Goal: Information Seeking & Learning: Learn about a topic

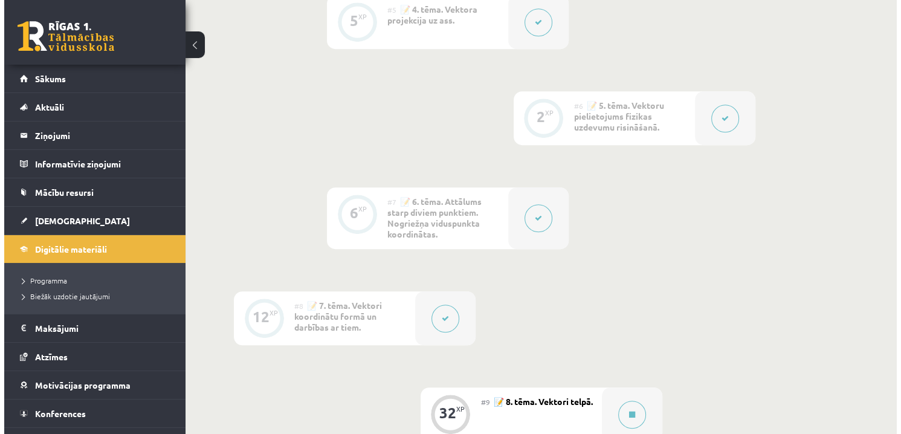
scroll to position [906, 0]
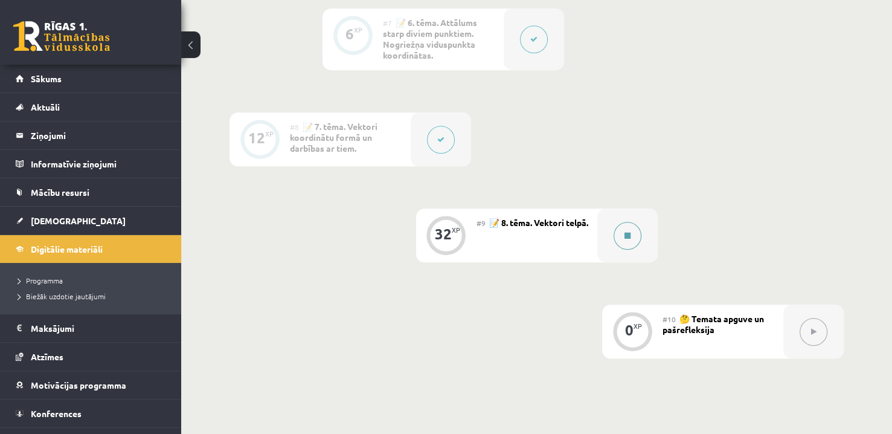
click at [616, 235] on button at bounding box center [628, 236] width 28 height 28
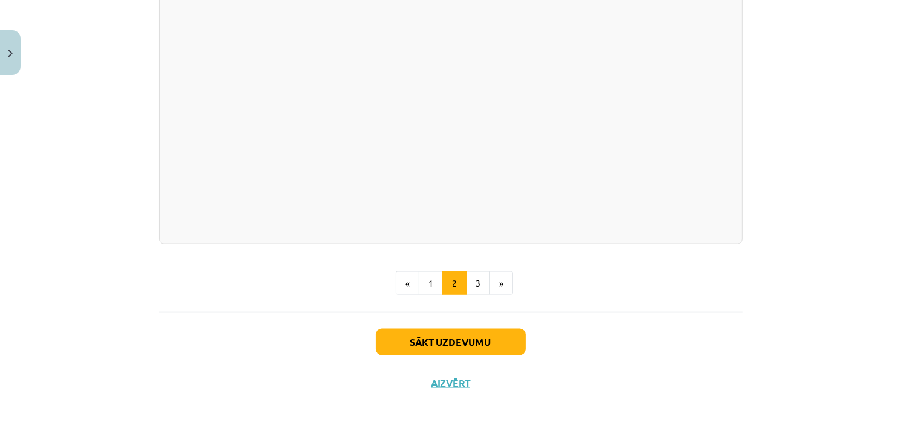
scroll to position [1778, 0]
click at [473, 286] on button "3" at bounding box center [478, 283] width 24 height 24
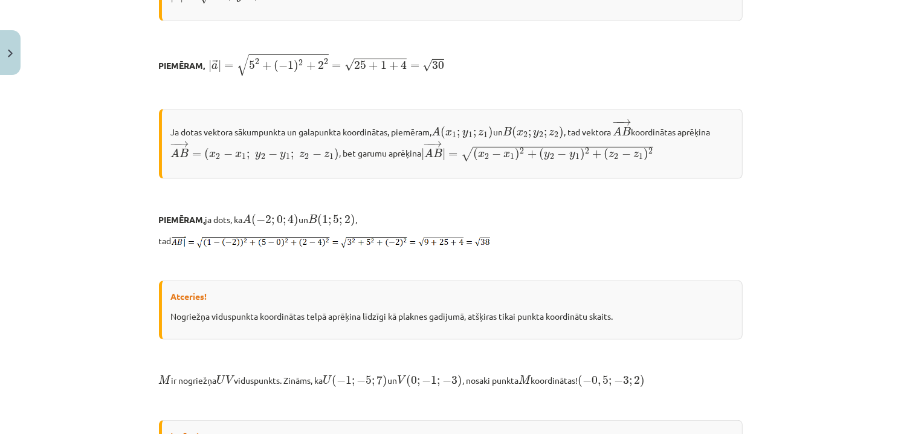
scroll to position [457, 0]
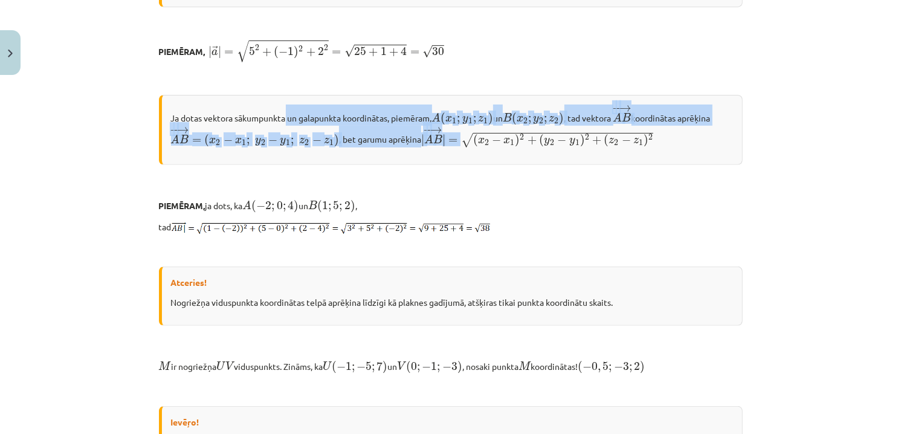
drag, startPoint x: 281, startPoint y: 120, endPoint x: 635, endPoint y: 125, distance: 353.4
click at [634, 126] on p "Ja dotas vektora sākumpunkta un galapunkta koordinātas, piemēram, A ( x 1 ; y 1…" at bounding box center [452, 125] width 562 height 43
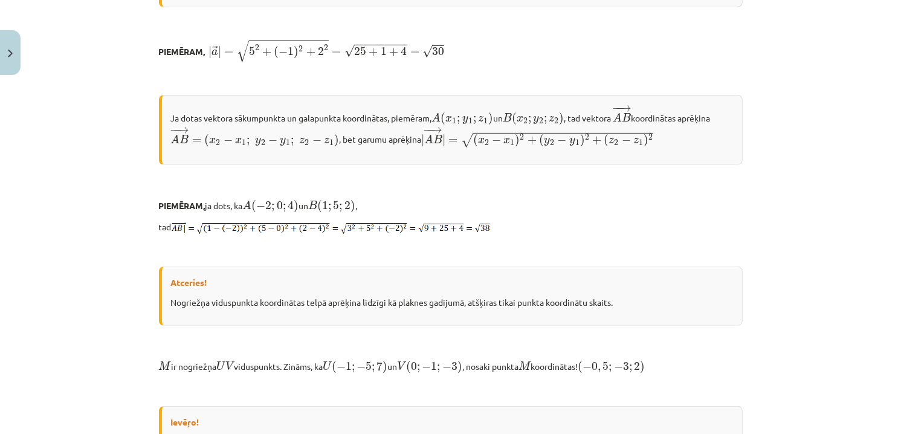
drag, startPoint x: 657, startPoint y: 146, endPoint x: 654, endPoint y: 158, distance: 12.5
click at [657, 147] on div "Ja dotas vektora sākumpunkta un galapunkta koordinātas, piemēram, A ( x 1 ; y 1…" at bounding box center [450, 130] width 583 height 70
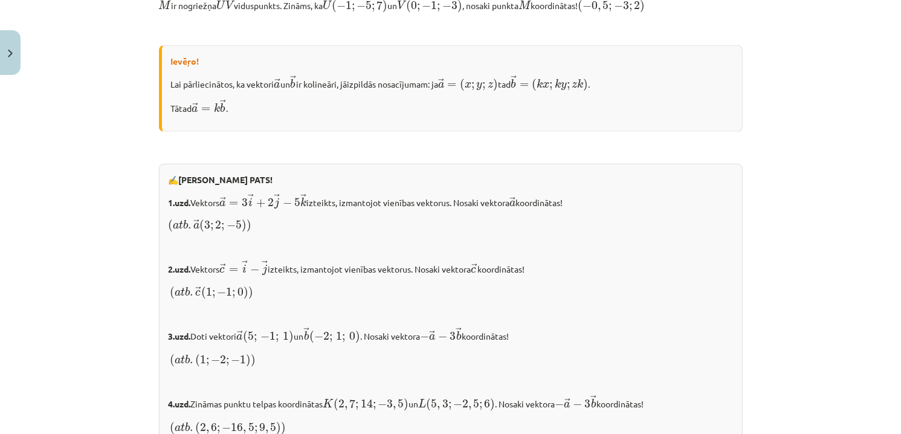
scroll to position [820, 0]
drag, startPoint x: 240, startPoint y: 196, endPoint x: 406, endPoint y: 178, distance: 167.7
click at [416, 228] on p "( a t b . → a ( 3 ; 2 ; − 5 ) ) ( a t b . a → ( 3 ; 2 ; − 5 ) )" at bounding box center [451, 222] width 564 height 16
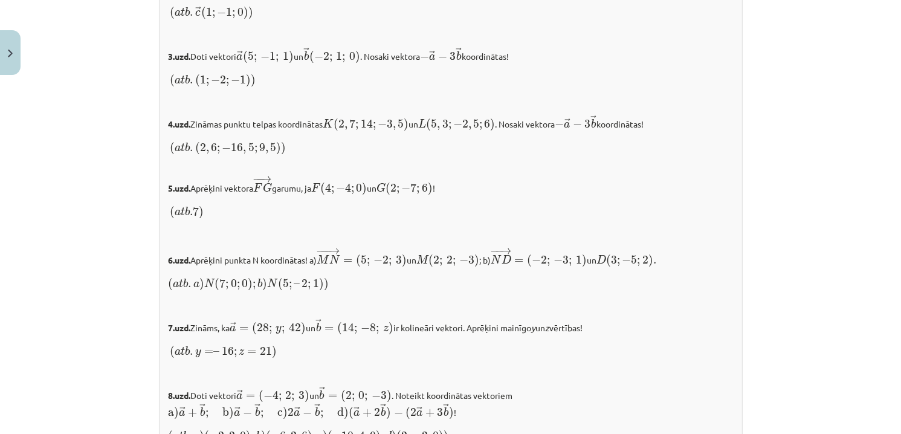
scroll to position [1303, 0]
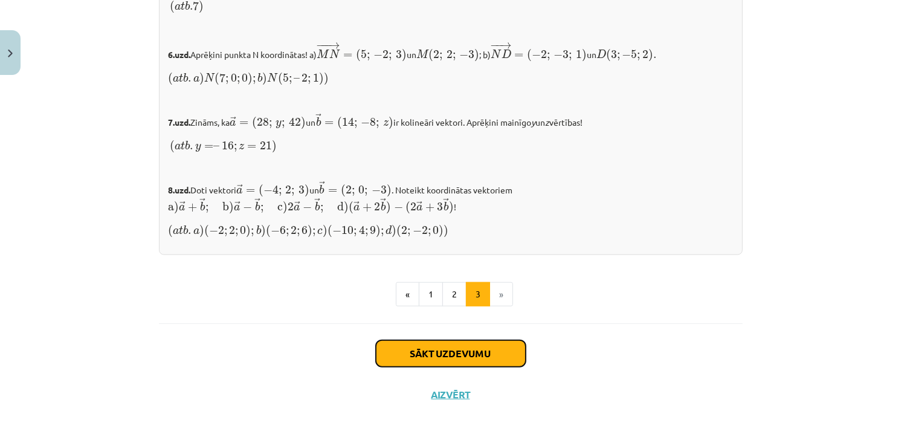
click at [514, 340] on button "Sākt uzdevumu" at bounding box center [451, 353] width 150 height 27
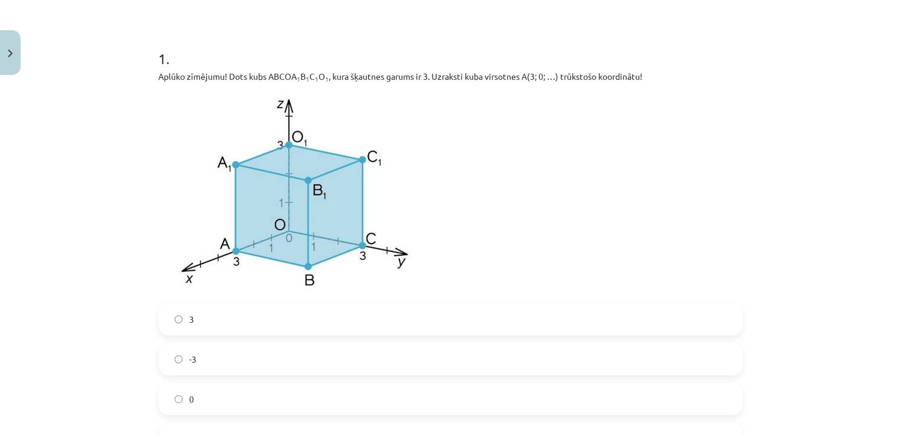
scroll to position [272, 0]
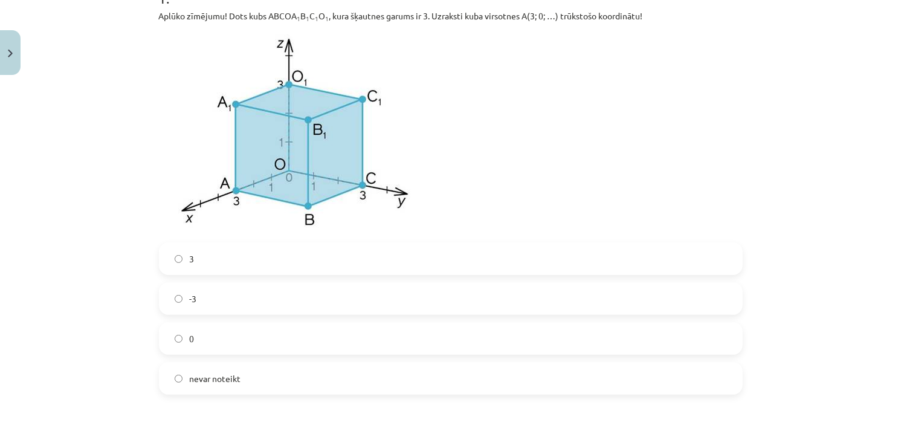
click at [194, 336] on label "0" at bounding box center [450, 338] width 581 height 30
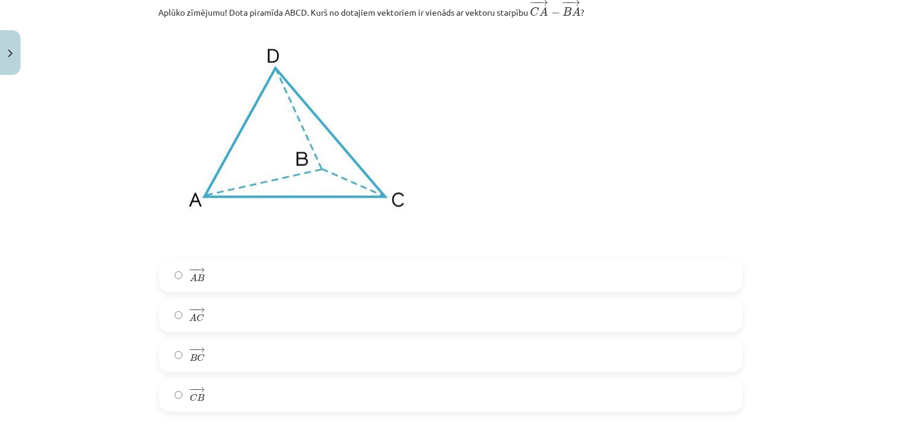
scroll to position [815, 0]
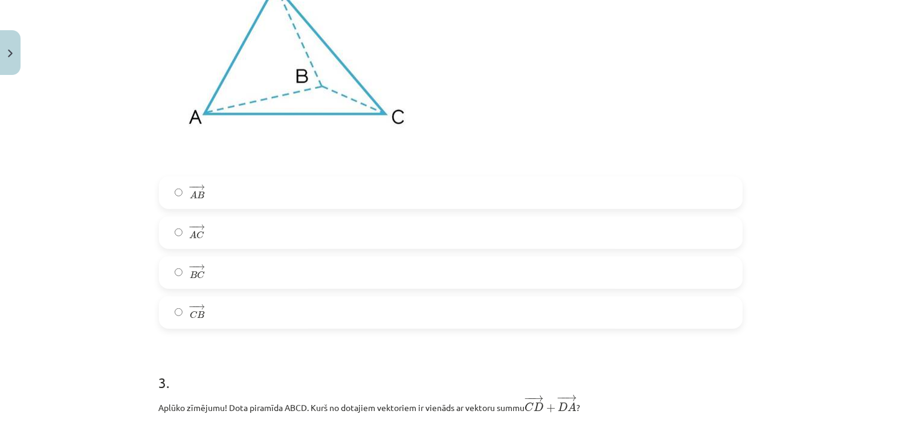
click at [219, 269] on label "− − → B C B C →" at bounding box center [450, 272] width 581 height 30
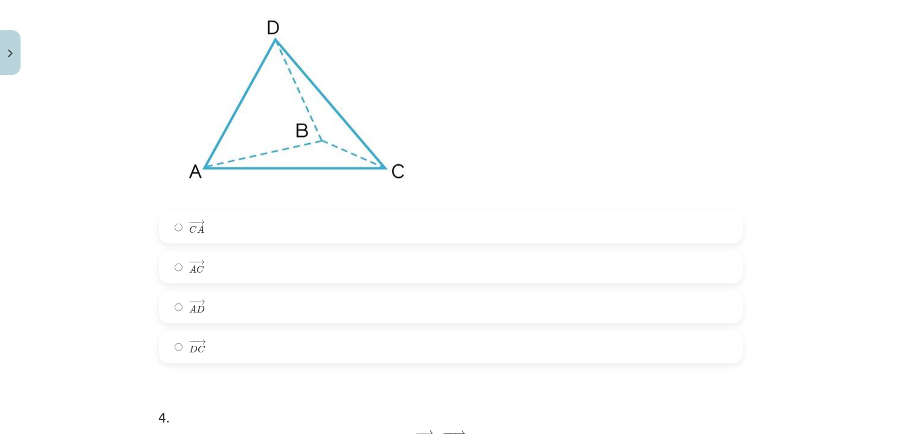
scroll to position [1178, 0]
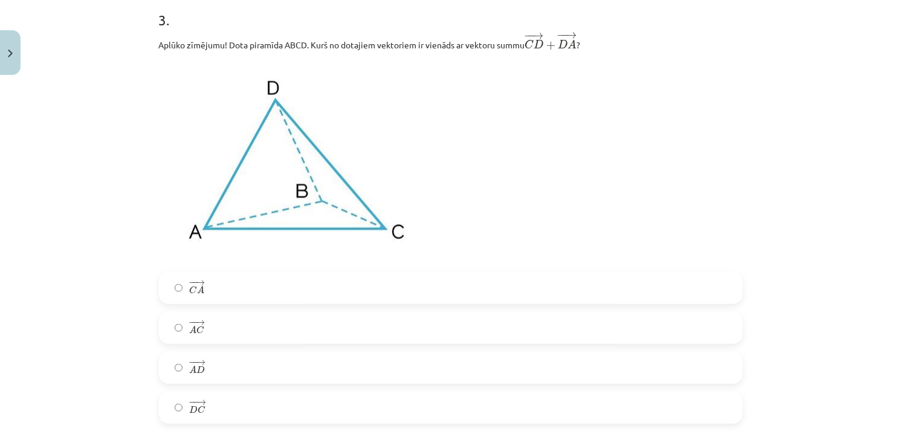
click at [206, 330] on label "− − → A C A C →" at bounding box center [450, 327] width 581 height 30
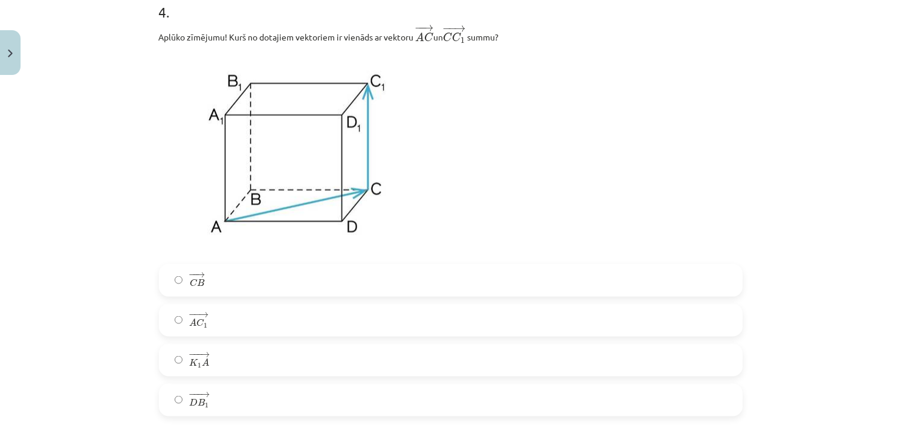
scroll to position [1661, 0]
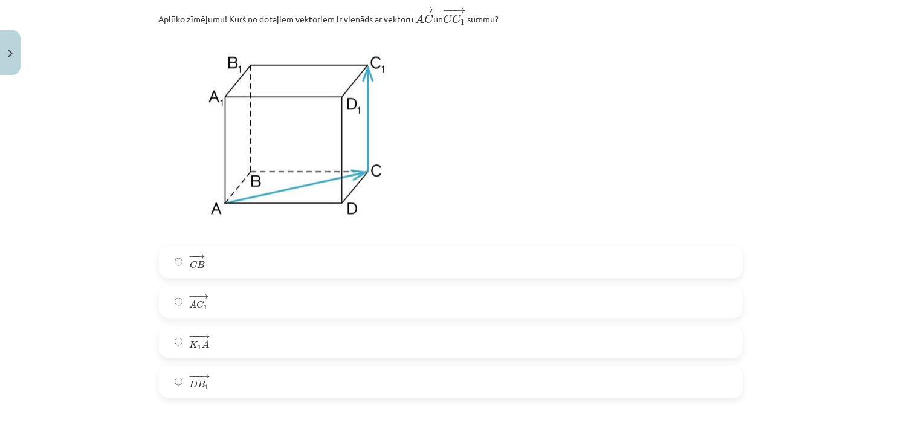
click at [219, 383] on label "− −− → D B 1 D B 1 →" at bounding box center [450, 382] width 581 height 30
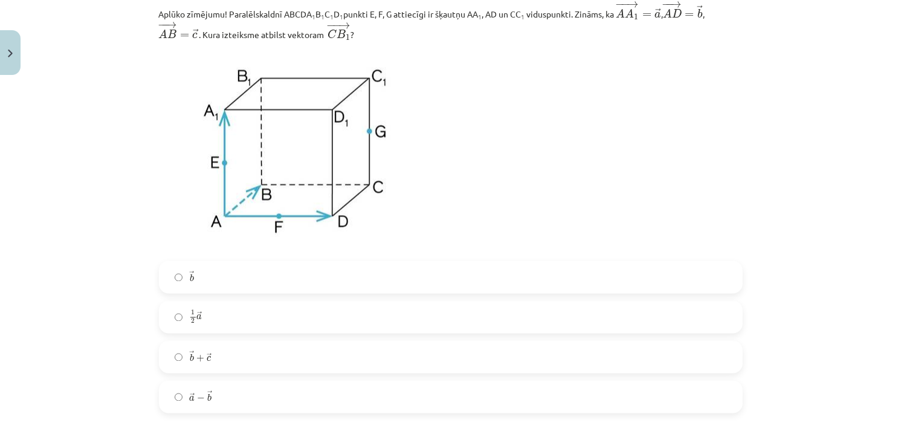
scroll to position [2144, 0]
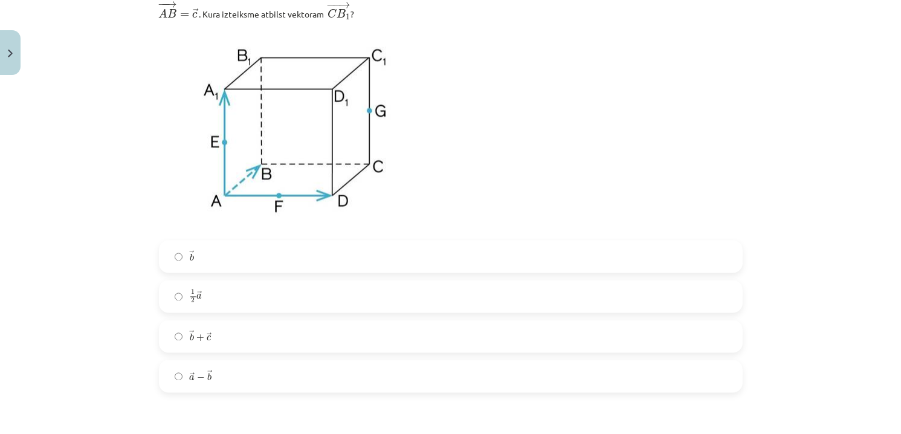
click at [220, 379] on label "→ a − → b a → − b →" at bounding box center [450, 376] width 581 height 30
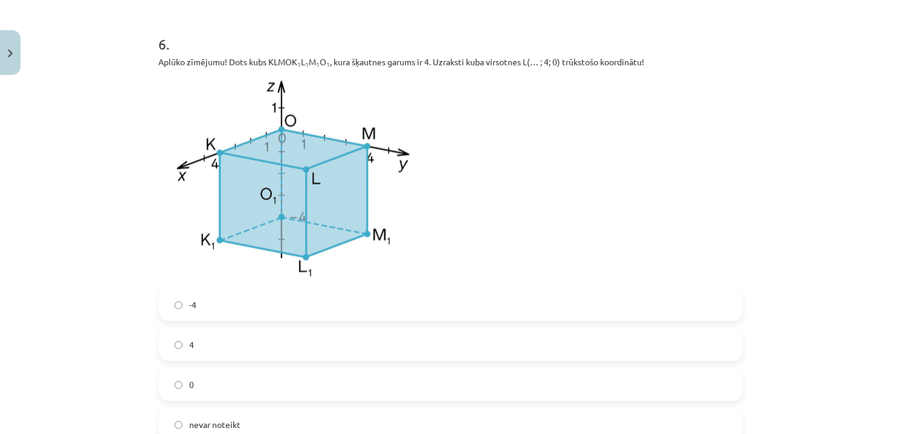
scroll to position [2567, 0]
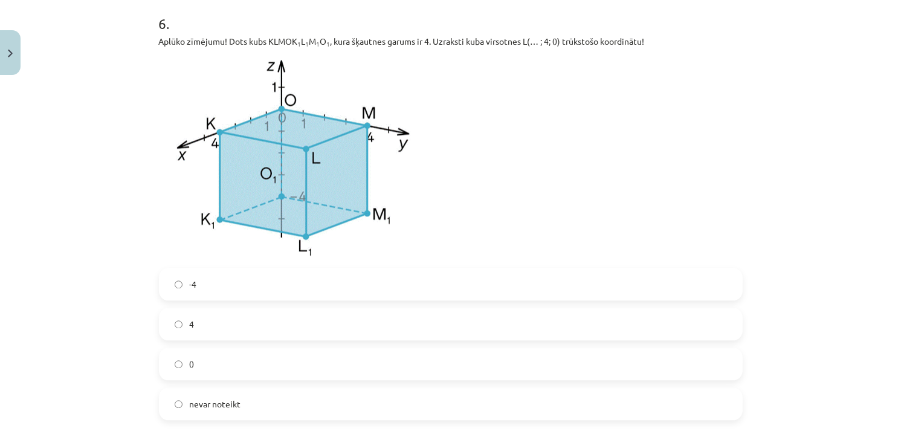
click at [214, 330] on label "4" at bounding box center [450, 324] width 581 height 30
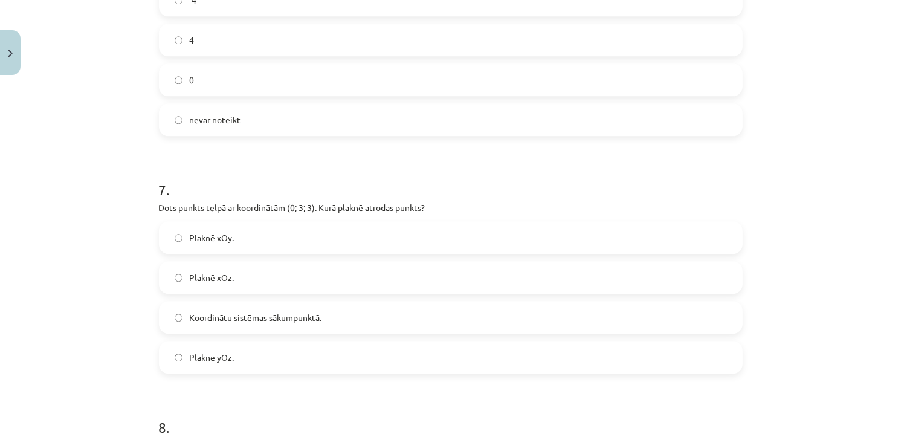
scroll to position [2929, 0]
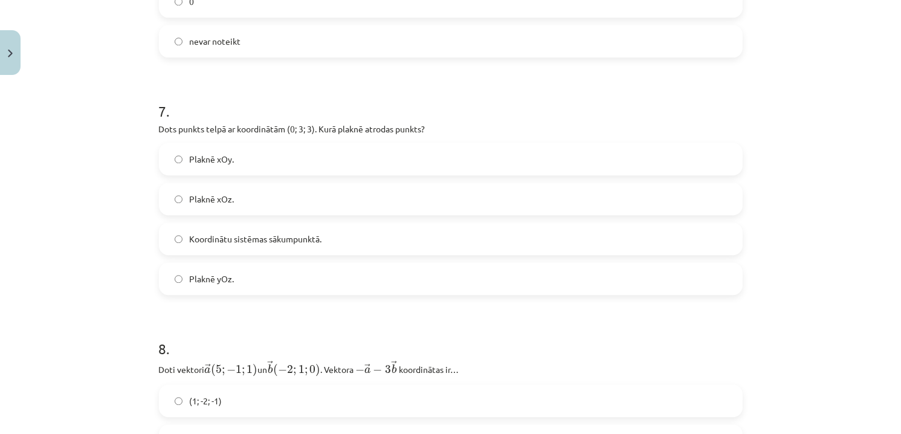
click at [196, 281] on span "Plaknē yOz." at bounding box center [212, 278] width 45 height 13
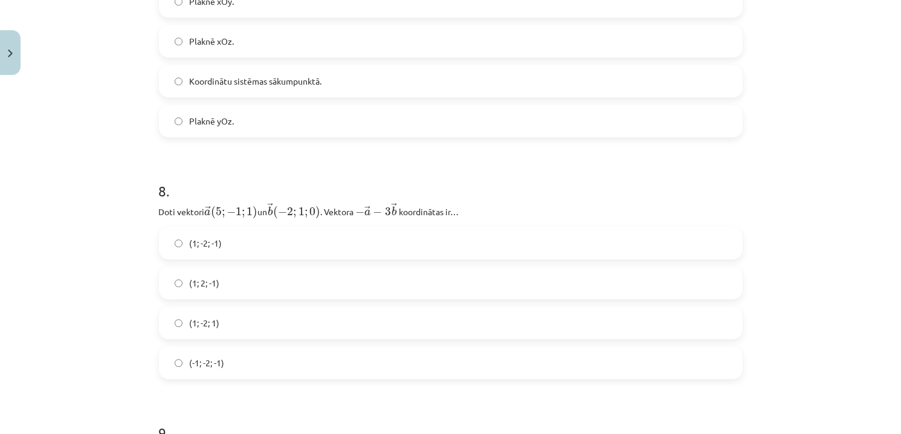
scroll to position [3111, 0]
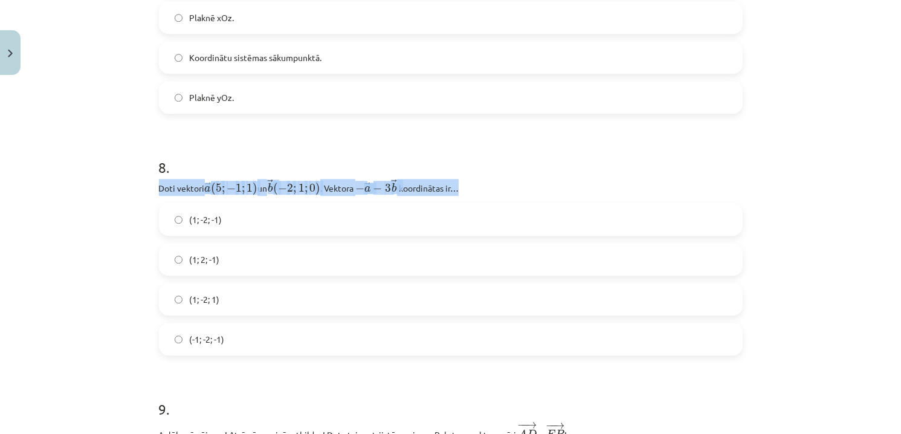
drag, startPoint x: 151, startPoint y: 195, endPoint x: 509, endPoint y: 188, distance: 358.2
click at [509, 188] on div "32 XP Saņemsi Sarežģīts 378 pilda Apraksts Uzdevums Palīdzība 1 . Aplūko zīmēju…" at bounding box center [451, 1] width 598 height 6062
copy p "Doti vektori ﻿ → a ( 5 ; − 1 ; 1 ) a → ( 5 ; − 1 ; 1 ) un ﻿ → b ( − 2 ; 1 ; 0 )…"
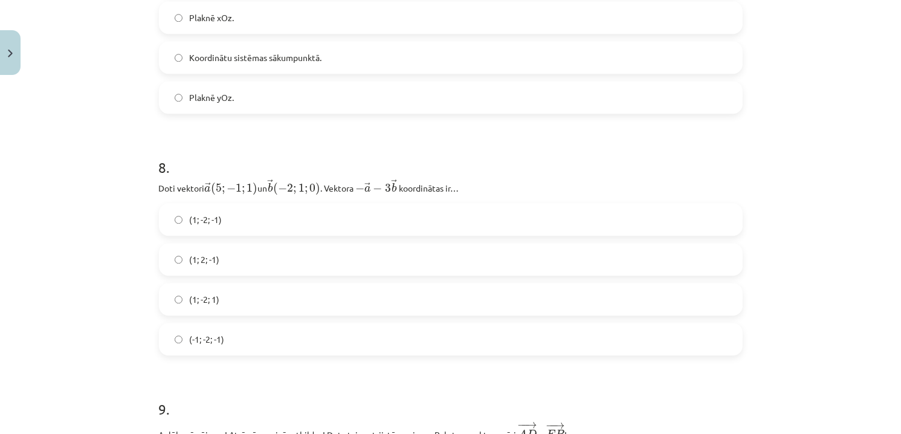
click at [294, 156] on h1 "8 ." at bounding box center [450, 156] width 583 height 37
click at [226, 264] on label "(1; 2; -1)" at bounding box center [450, 259] width 581 height 30
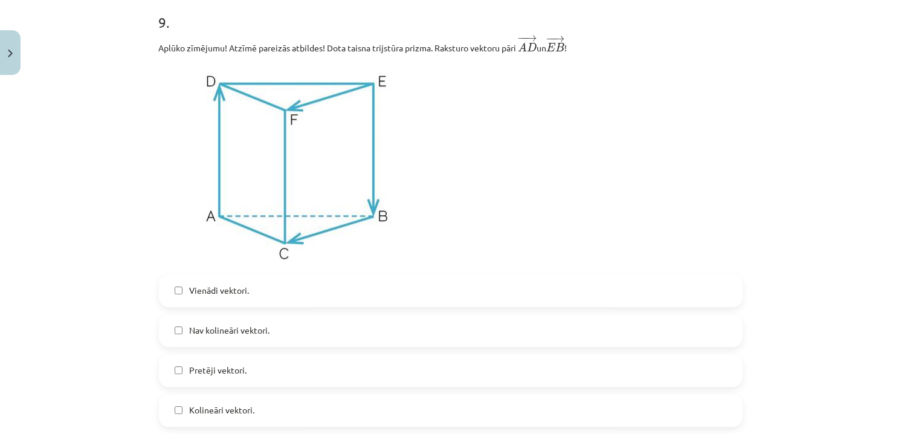
scroll to position [3533, 0]
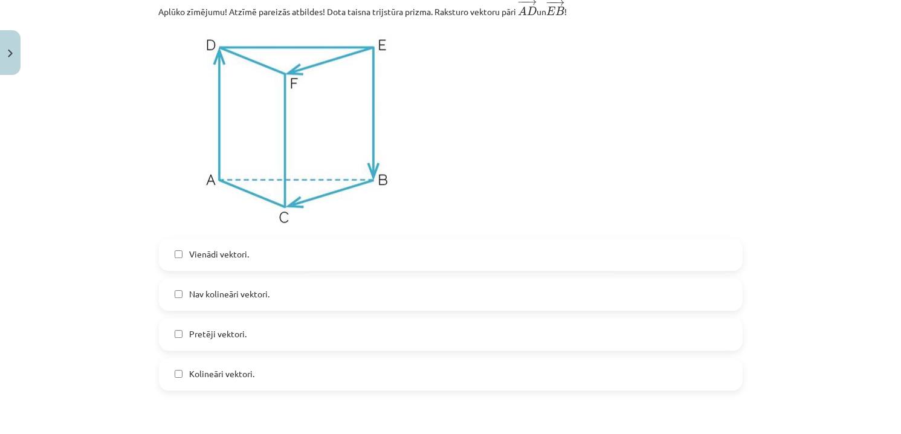
click at [249, 343] on label "Pretēji vektori." at bounding box center [450, 334] width 581 height 30
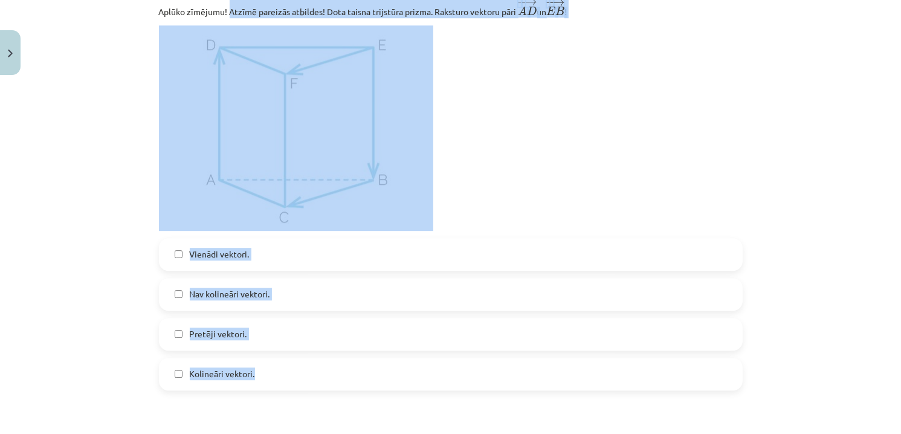
drag, startPoint x: 224, startPoint y: 13, endPoint x: 292, endPoint y: 371, distance: 364.6
click at [292, 371] on div "9 . Aplūko zīmējumu! Atzīmē pareizās atbildes! Dota taisna trijstūra prizma. Ra…" at bounding box center [450, 174] width 583 height 434
copy div "Atzīmē pareizās atbildes! Dota taisna trijstūra prizma. Raksturo vektoru pāri ﻿…"
drag, startPoint x: 583, startPoint y: 129, endPoint x: 320, endPoint y: 285, distance: 306.0
click at [582, 130] on p at bounding box center [450, 127] width 583 height 205
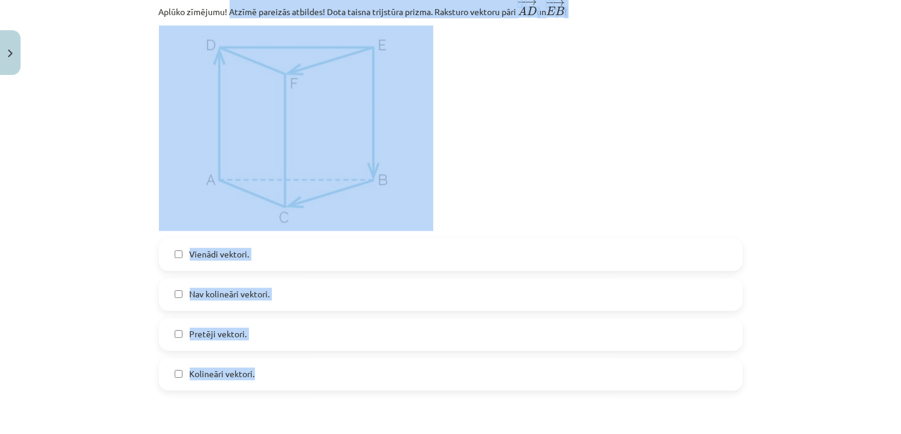
click at [97, 191] on div "Mācību tēma: Matemātikas i - 10. klases 1. ieskaites mācību materiāls (a,b) #9 …" at bounding box center [450, 217] width 901 height 434
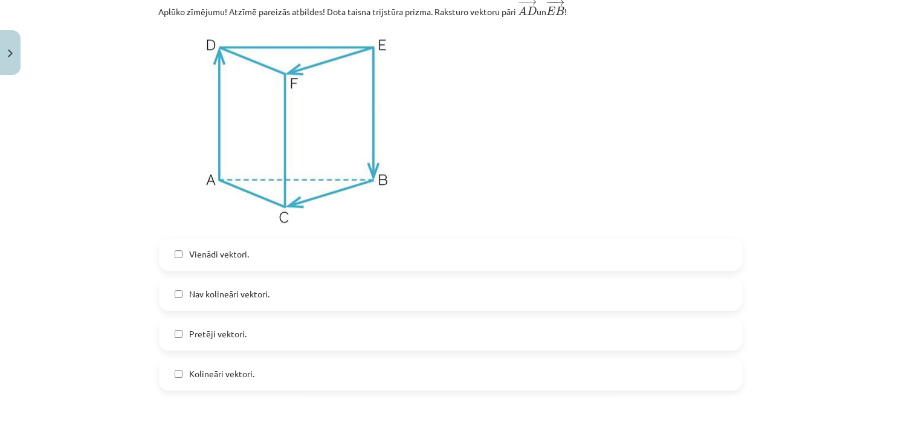
click at [222, 377] on span "Kolineāri vektori." at bounding box center [222, 373] width 65 height 13
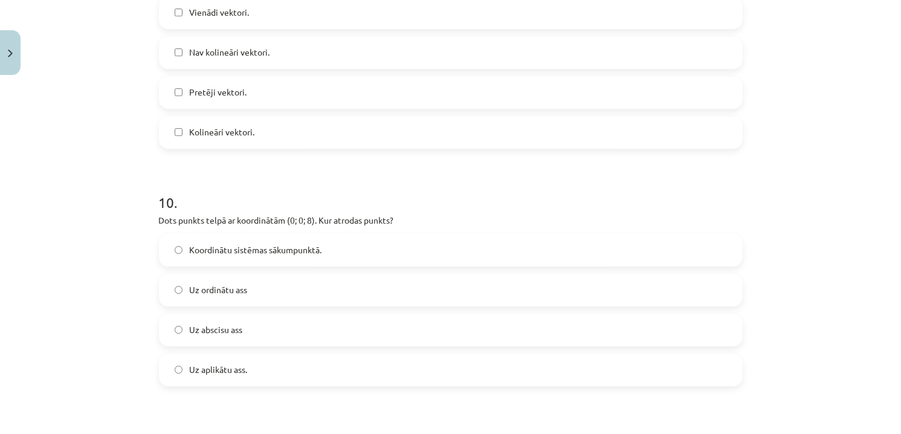
scroll to position [3896, 0]
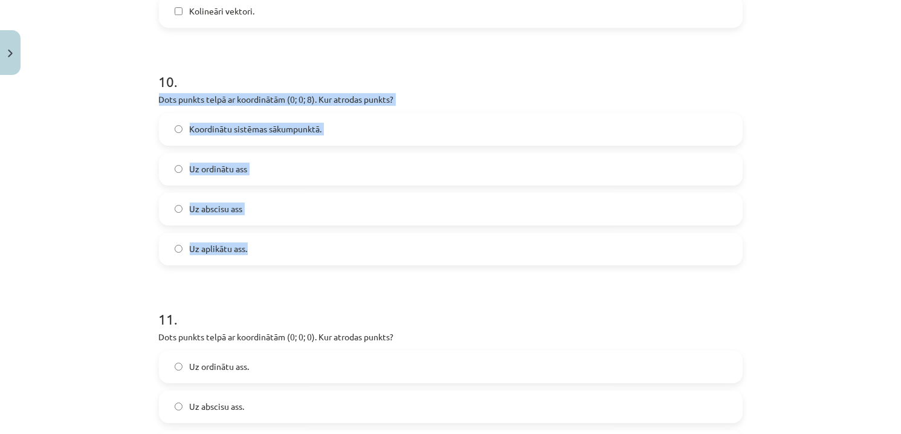
drag, startPoint x: 147, startPoint y: 102, endPoint x: 261, endPoint y: 240, distance: 178.9
copy div "Dots punkts telpā ar koordinātām (0; 0; 8). Kur atrodas punkts? Koordinātu sist…"
click at [269, 254] on label "Uz aplikātu ass." at bounding box center [450, 249] width 581 height 30
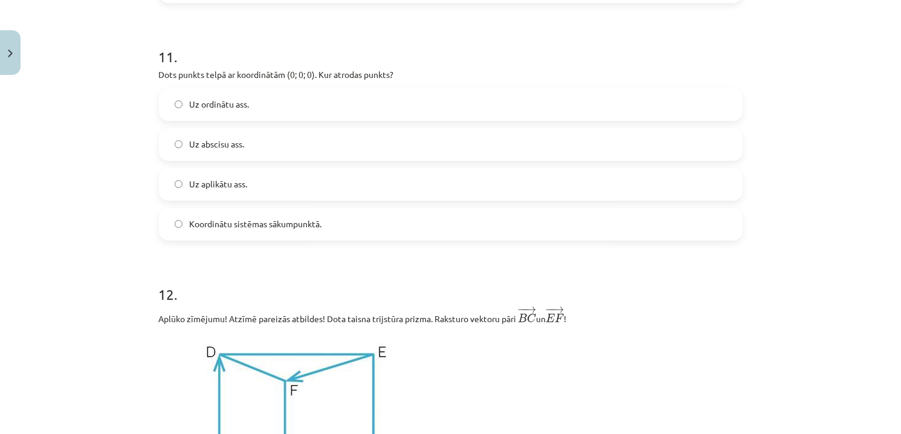
scroll to position [4137, 0]
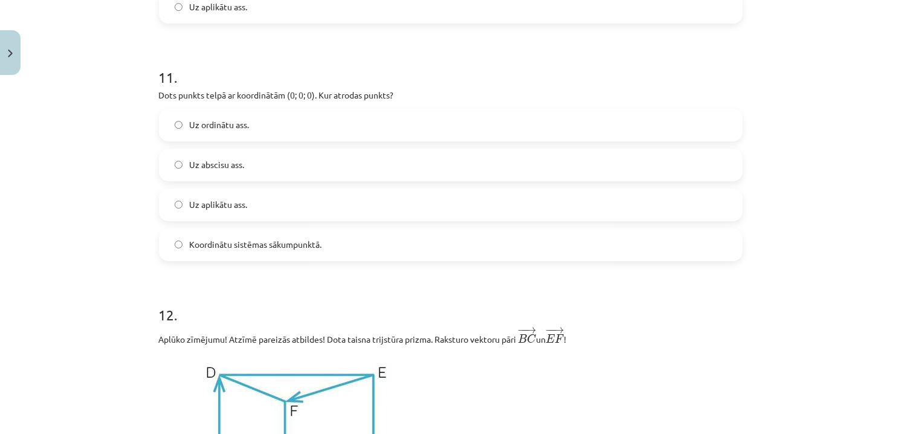
click at [251, 248] on span "Koordinātu sistēmas sākumpunktā." at bounding box center [256, 244] width 132 height 13
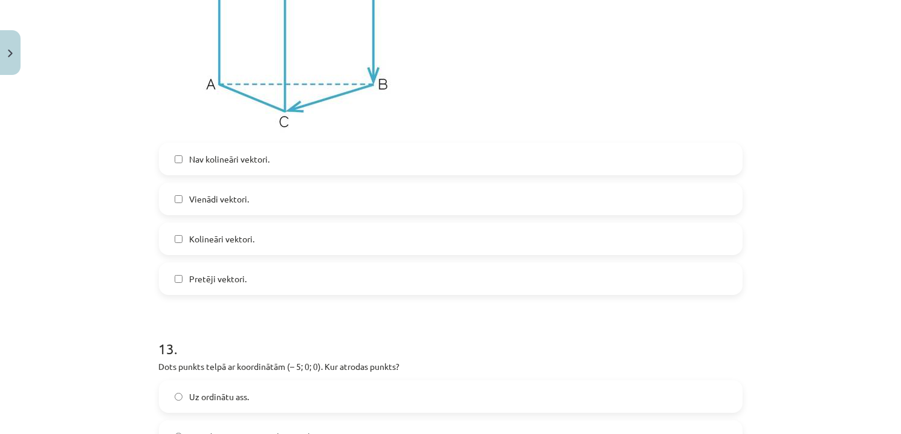
scroll to position [4500, 0]
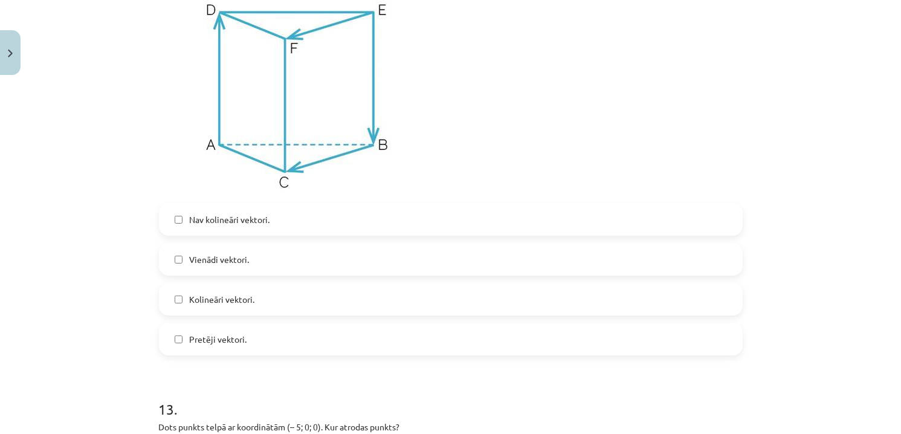
click at [248, 266] on label "Vienādi vektori." at bounding box center [450, 259] width 581 height 30
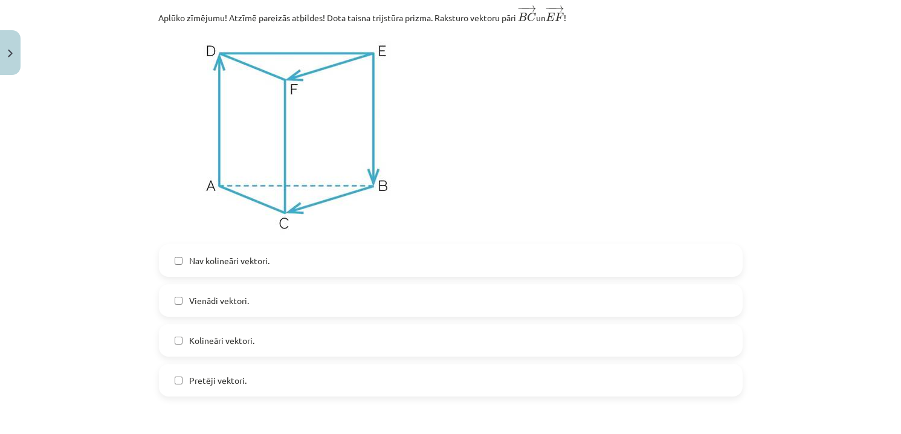
scroll to position [4439, 0]
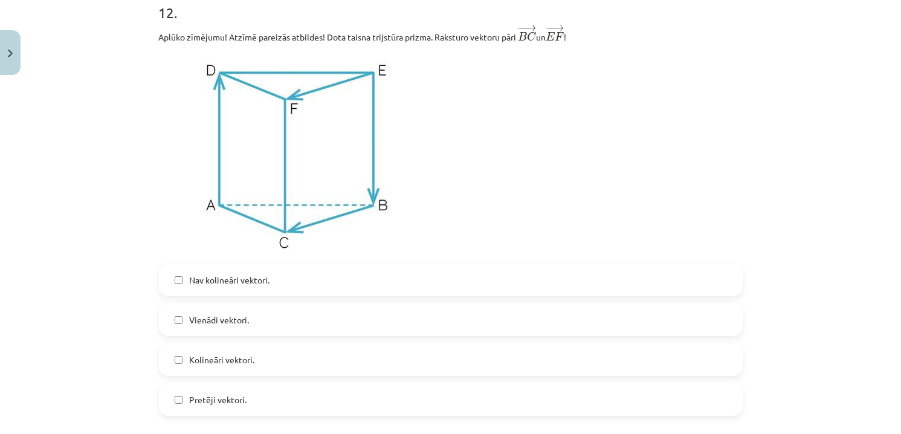
click at [243, 371] on label "Kolineāri vektori." at bounding box center [450, 359] width 581 height 30
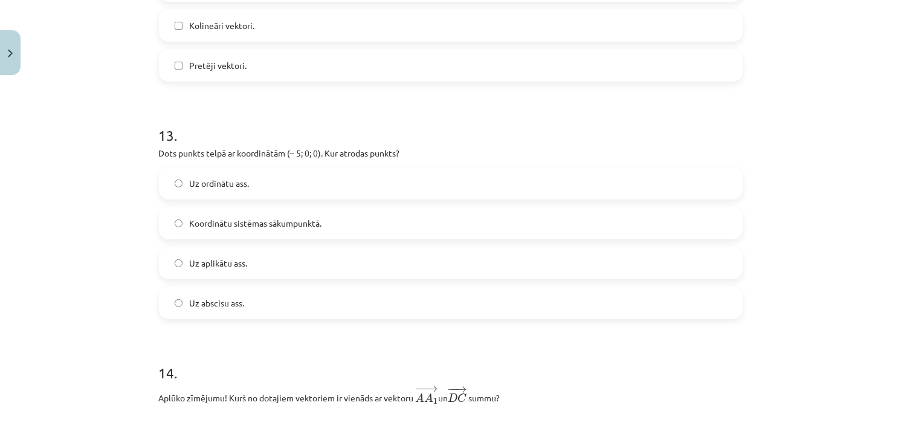
scroll to position [4802, 0]
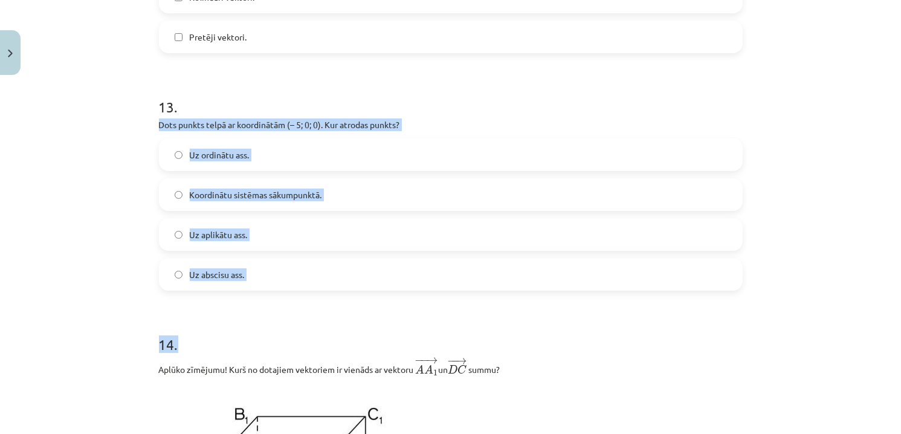
drag, startPoint x: 143, startPoint y: 127, endPoint x: 367, endPoint y: 306, distance: 286.2
click at [367, 306] on div "Mācību tēma: Matemātikas i - 10. klases 1. ieskaites mācību materiāls (a,b) #9 …" at bounding box center [450, 217] width 901 height 434
click at [165, 289] on label "Uz abscisu ass." at bounding box center [450, 274] width 581 height 30
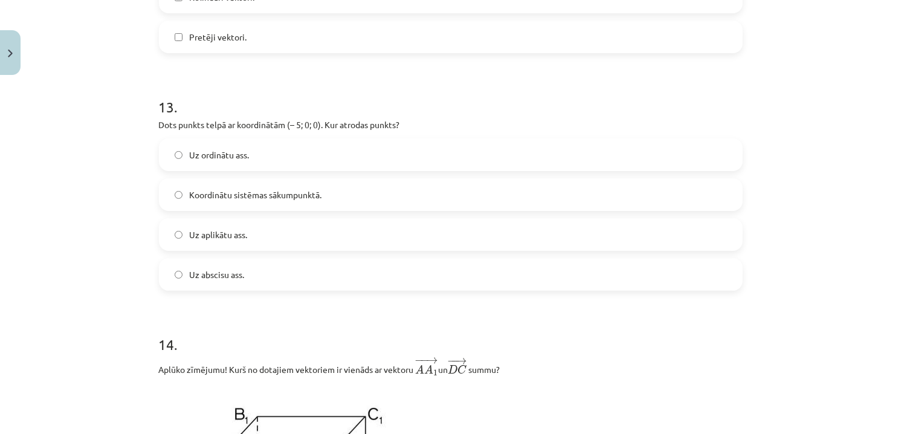
click at [179, 283] on label "Uz abscisu ass." at bounding box center [450, 274] width 581 height 30
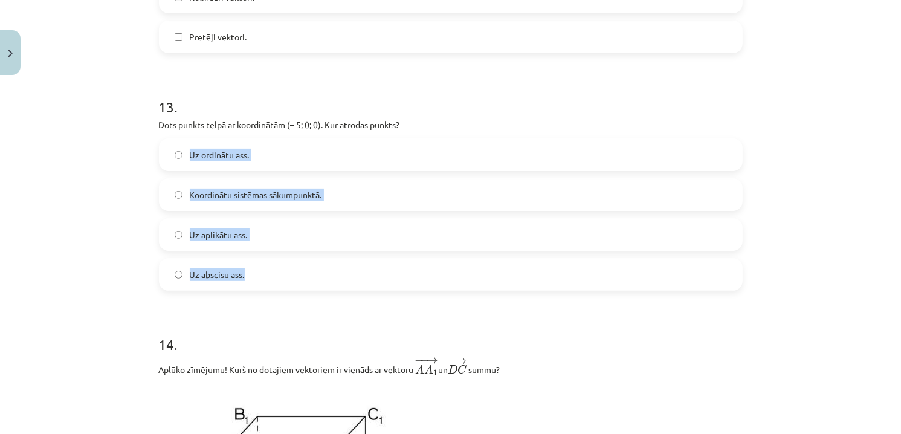
drag, startPoint x: 147, startPoint y: 142, endPoint x: 303, endPoint y: 282, distance: 210.0
copy div "Uz ordinātu ass. Koordinātu sistēmas sākumpunktā. Uz aplikātu ass. Uz abscisu a…"
drag, startPoint x: 149, startPoint y: 127, endPoint x: 294, endPoint y: 293, distance: 220.5
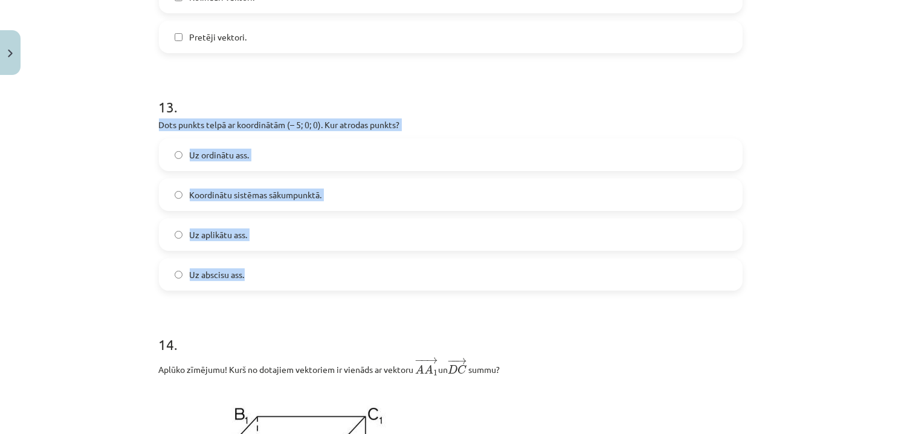
copy div "Dots punkts telpā ar koordinātām (– 5; 0; 0). Kur atrodas punkts? Uz ordinātu a…"
click at [262, 286] on label "Uz abscisu ass." at bounding box center [450, 274] width 581 height 30
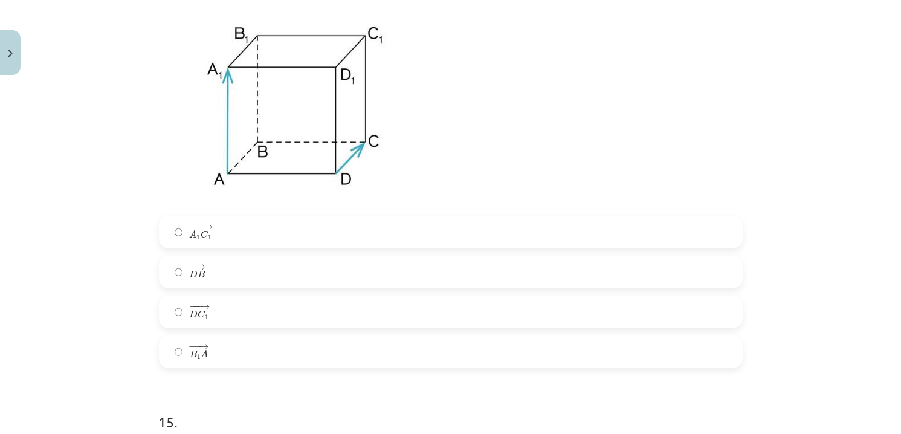
scroll to position [5164, 0]
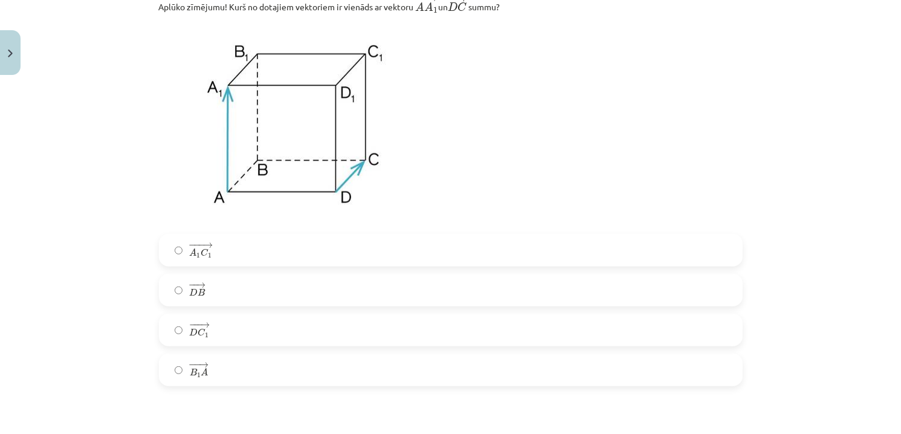
click at [223, 262] on label "− −− → A 1 C 1 A 1 C 1 →" at bounding box center [450, 250] width 581 height 30
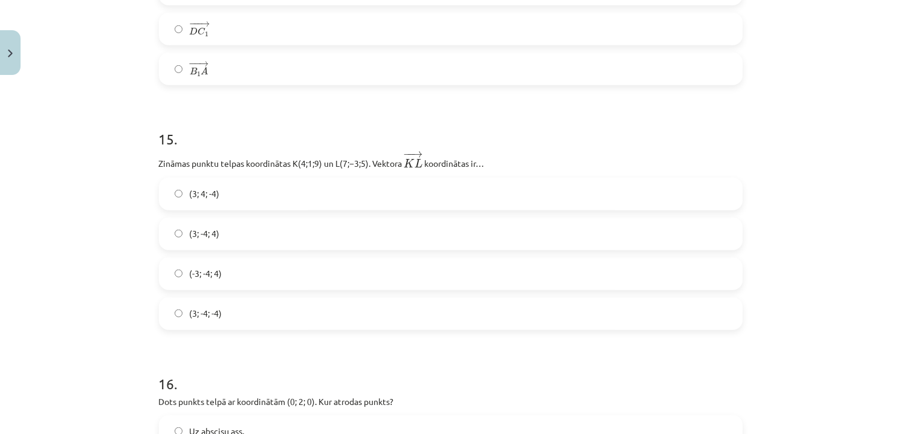
scroll to position [5466, 0]
click at [237, 204] on label "(3; 4; -4)" at bounding box center [450, 193] width 581 height 30
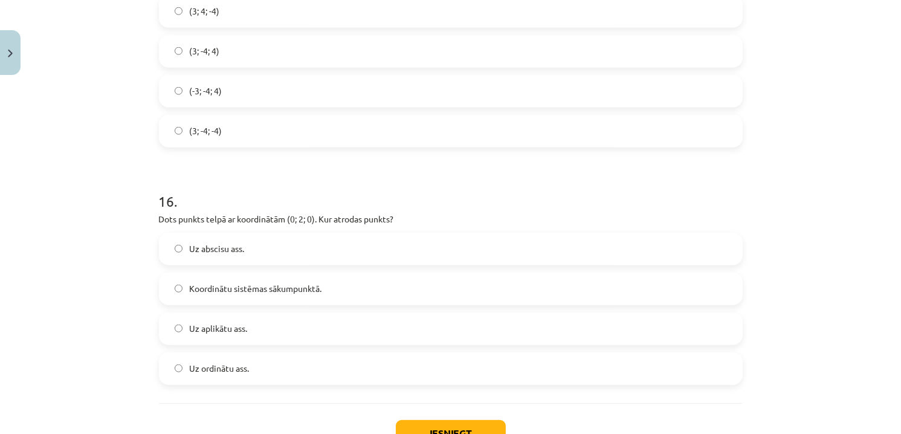
scroll to position [5708, 0]
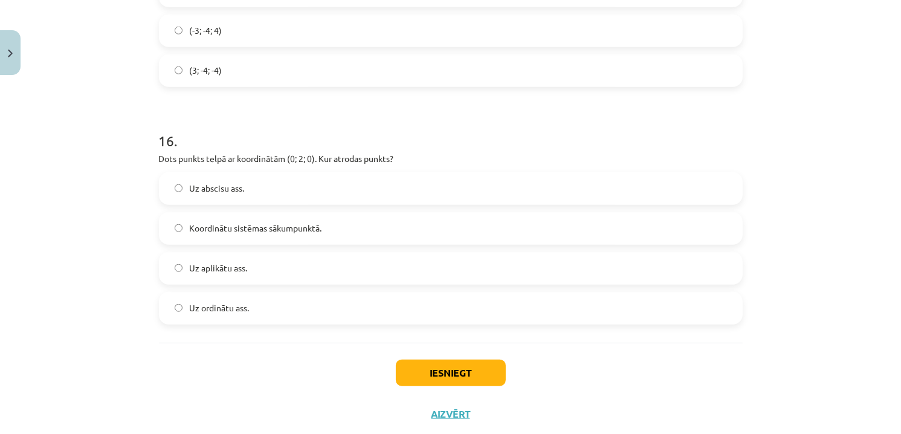
click at [217, 314] on span "Uz ordinātu ass." at bounding box center [220, 307] width 60 height 13
click at [446, 384] on button "Iesniegt" at bounding box center [451, 372] width 110 height 27
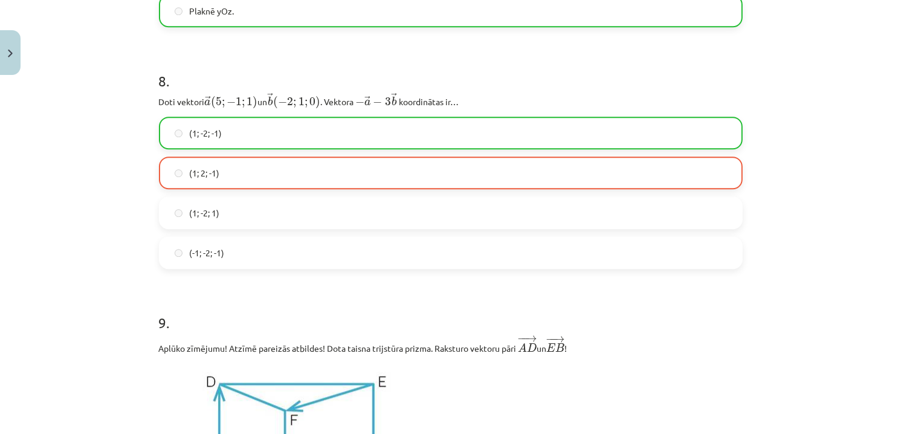
scroll to position [5784, 0]
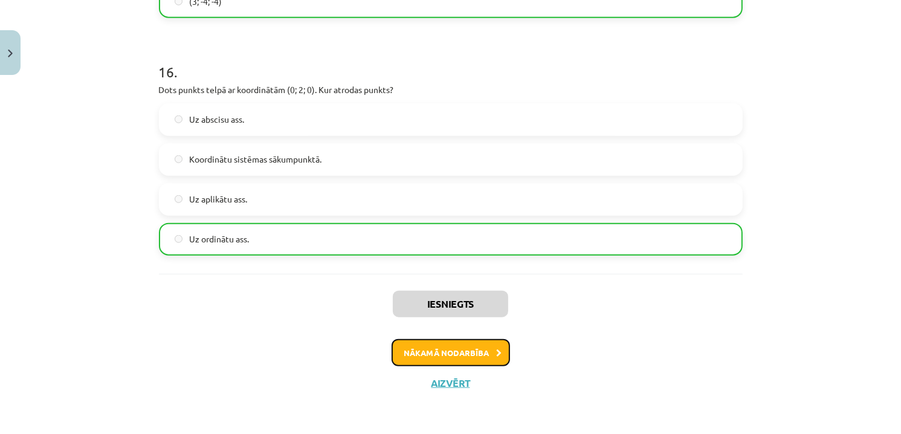
click at [490, 355] on button "Nākamā nodarbība" at bounding box center [450, 353] width 118 height 28
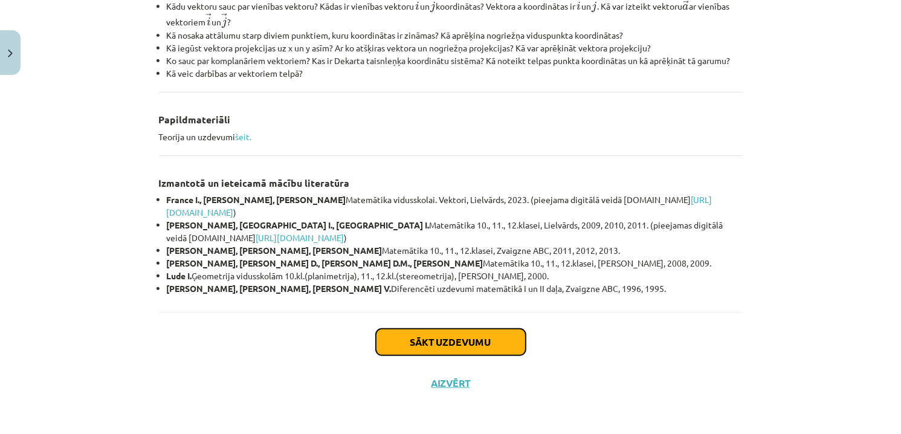
click at [454, 338] on button "Sākt uzdevumu" at bounding box center [451, 342] width 150 height 27
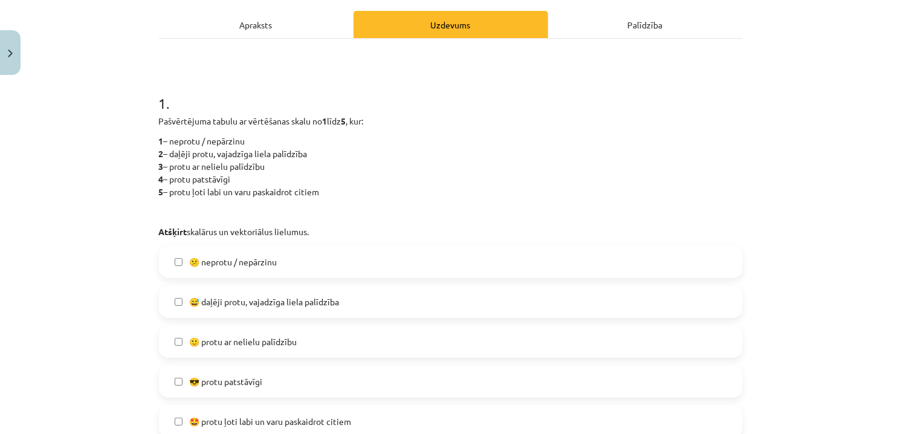
scroll to position [211, 0]
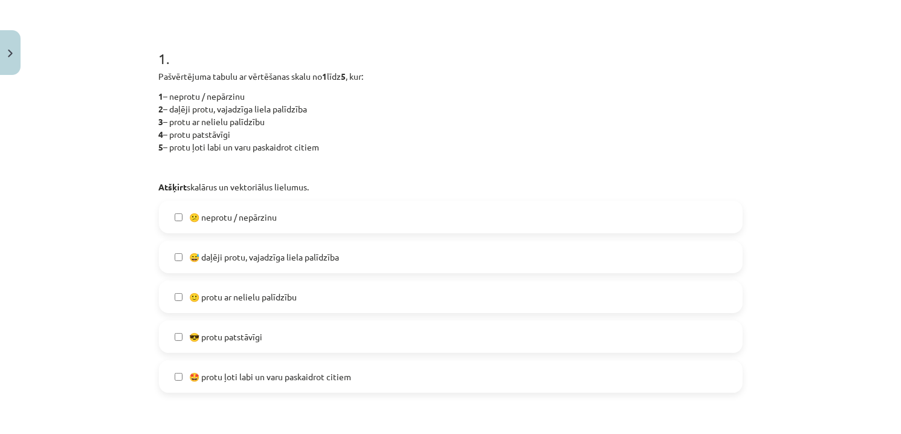
click at [253, 294] on span "🙂 protu ar nelielu palīdzību" at bounding box center [244, 297] width 108 height 13
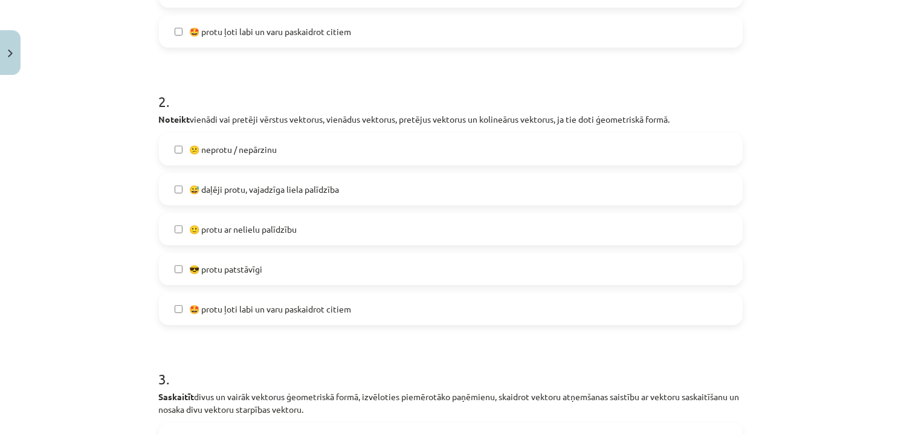
scroll to position [574, 0]
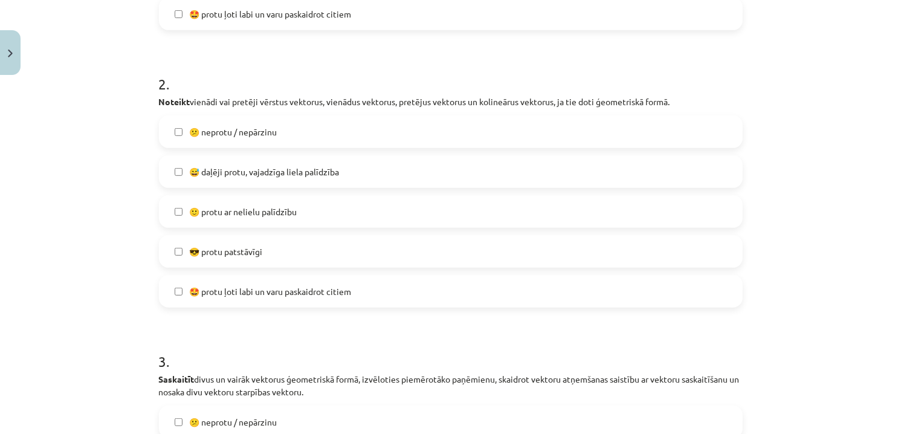
drag, startPoint x: 220, startPoint y: 251, endPoint x: 282, endPoint y: 276, distance: 66.6
click at [220, 252] on span "😎 protu patstāvīgi" at bounding box center [226, 251] width 73 height 13
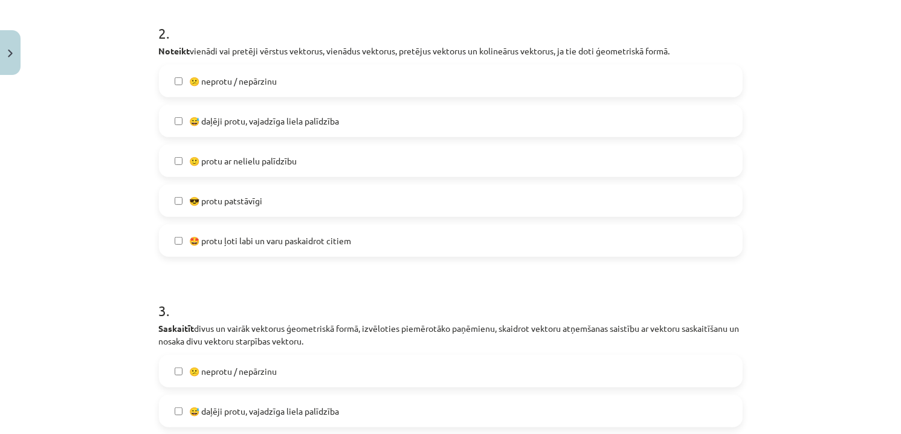
scroll to position [755, 0]
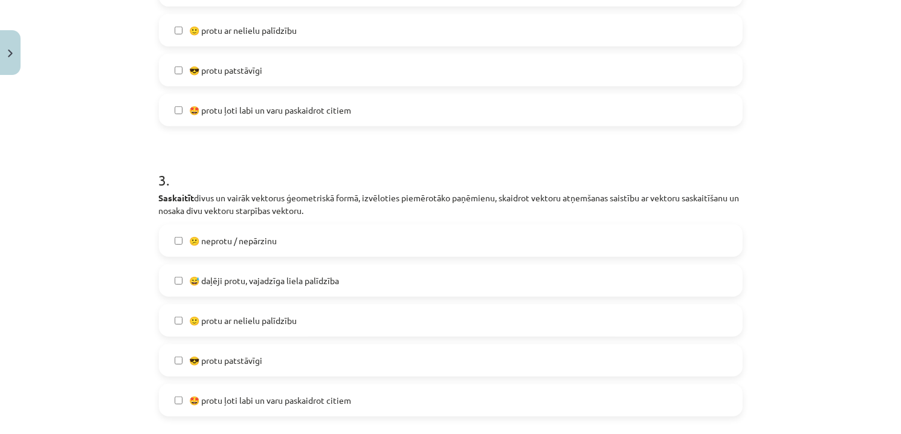
click at [248, 315] on span "🙂 protu ar nelielu palīdzību" at bounding box center [244, 320] width 108 height 13
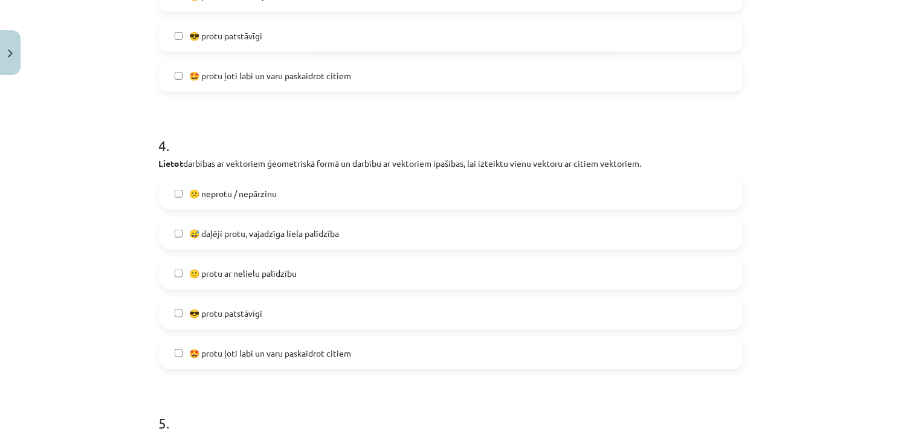
scroll to position [1117, 0]
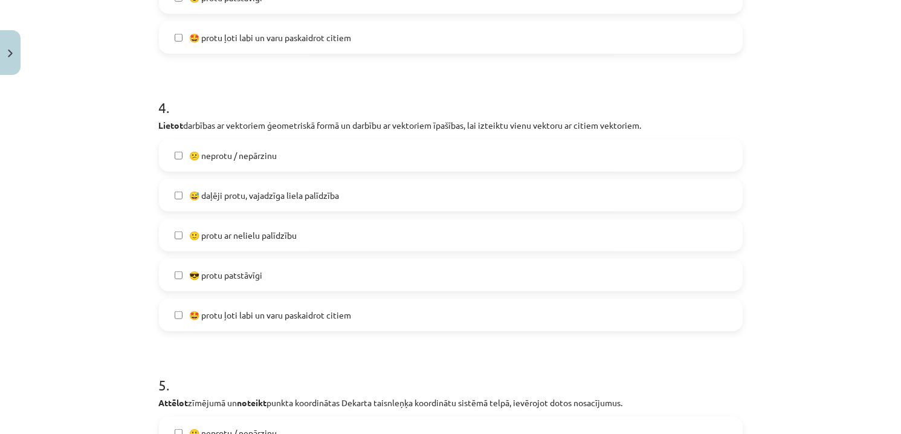
click at [235, 236] on span "🙂 protu ar nelielu palīdzību" at bounding box center [244, 235] width 108 height 13
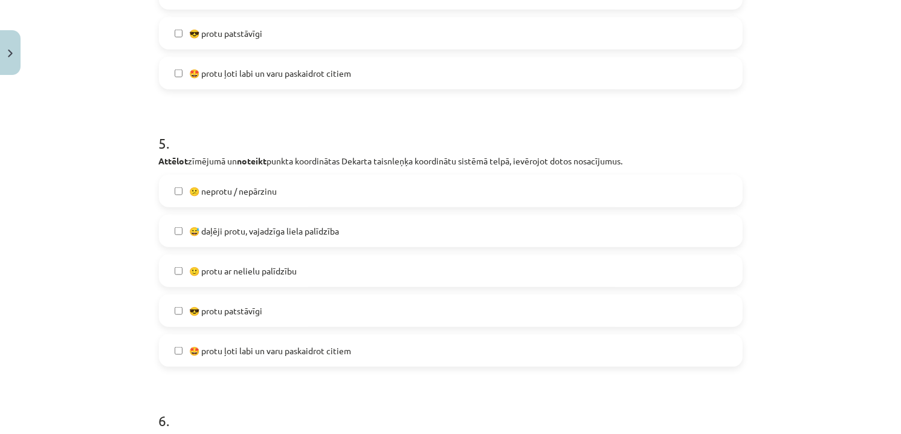
scroll to position [1419, 0]
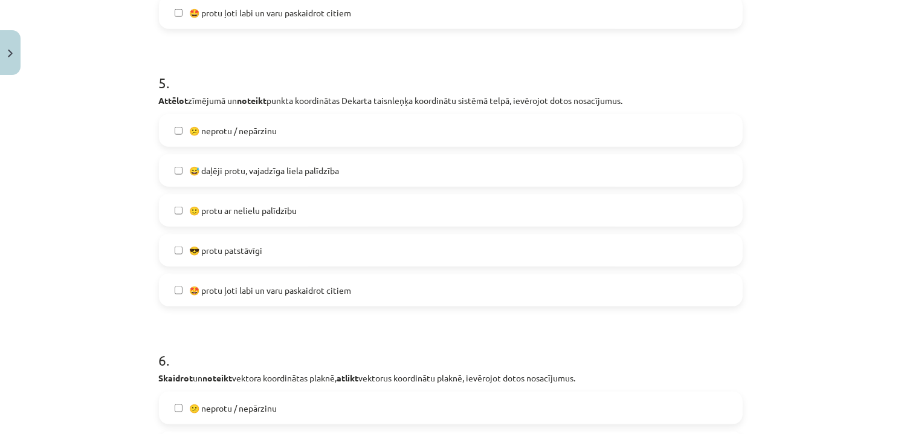
click at [279, 245] on label "😎 protu patstāvīgi" at bounding box center [450, 250] width 581 height 30
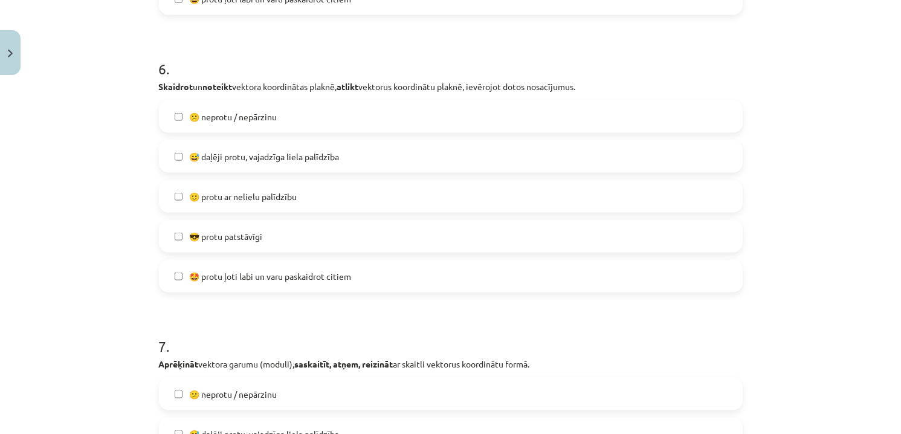
scroll to position [1721, 0]
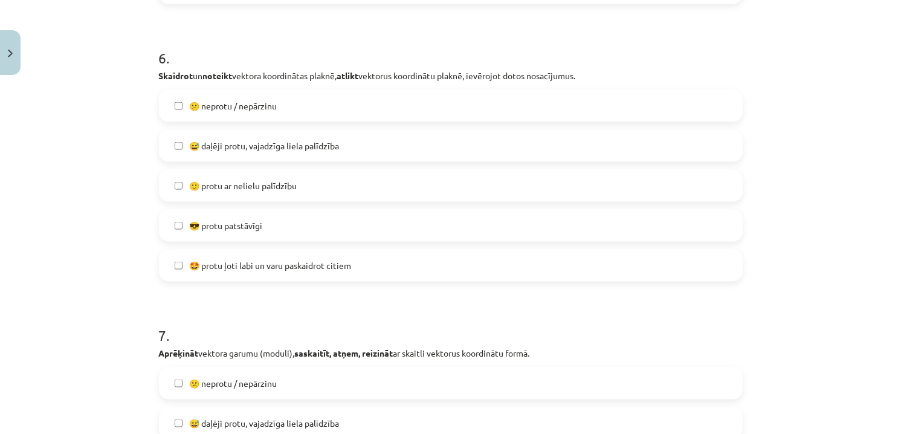
click at [246, 224] on span "😎 protu patstāvīgi" at bounding box center [226, 225] width 73 height 13
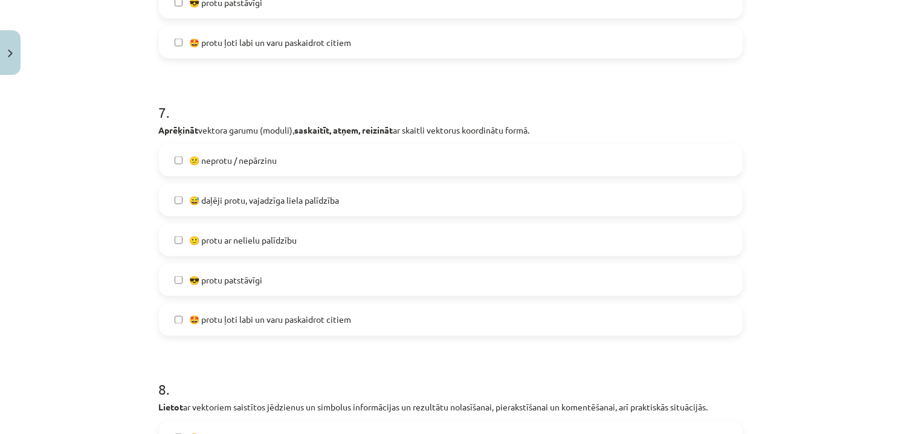
scroll to position [1963, 0]
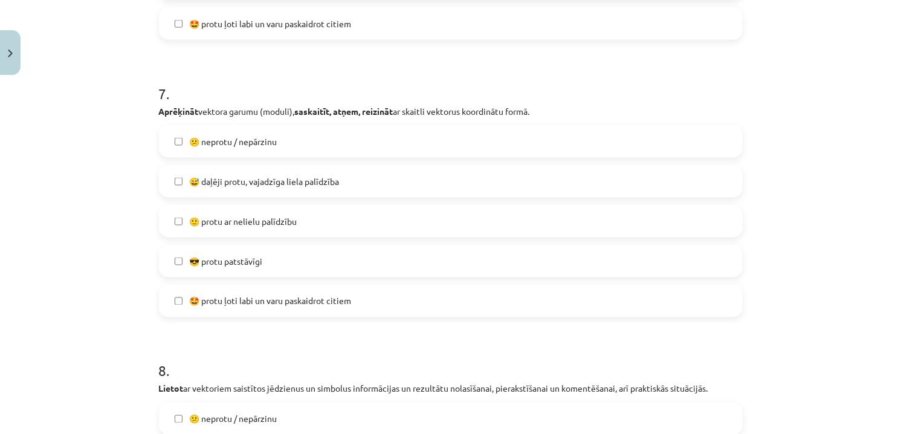
click at [264, 223] on span "🙂 protu ar nelielu palīdzību" at bounding box center [244, 221] width 108 height 13
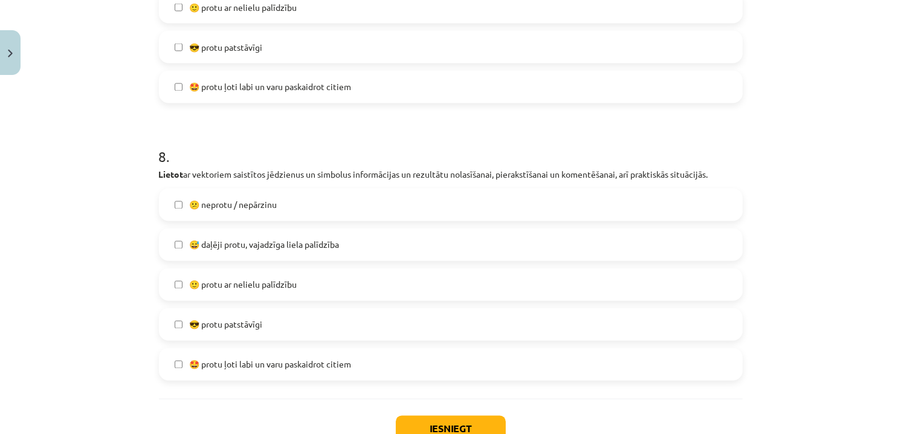
scroll to position [2205, 0]
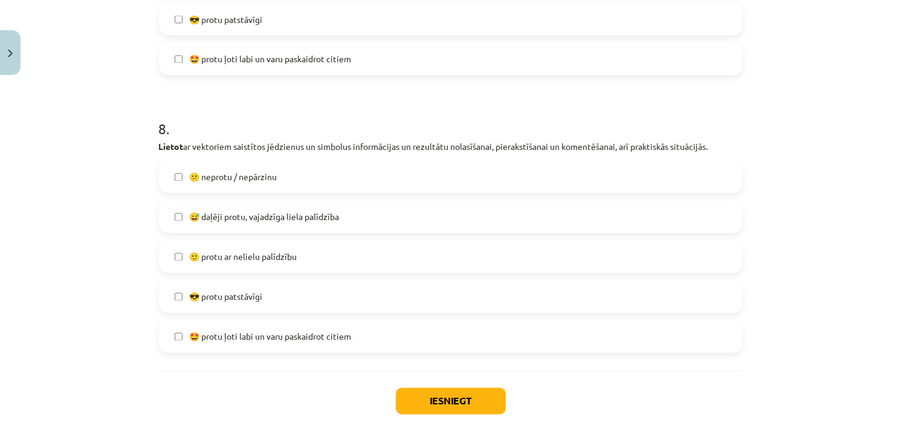
click at [270, 229] on label "😅 daļēji protu, vajadzīga liela palīdzība" at bounding box center [450, 217] width 581 height 30
click at [298, 261] on label "🙂 protu ar nelielu palīdzību" at bounding box center [450, 257] width 581 height 30
click at [273, 211] on span "😅 daļēji protu, vajadzīga liela palīdzība" at bounding box center [265, 217] width 150 height 13
click at [422, 404] on button "Iesniegt" at bounding box center [451, 401] width 110 height 27
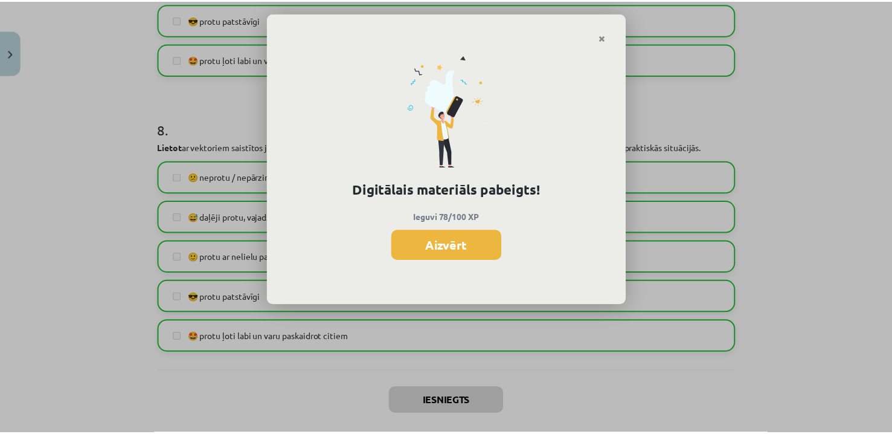
scroll to position [893, 0]
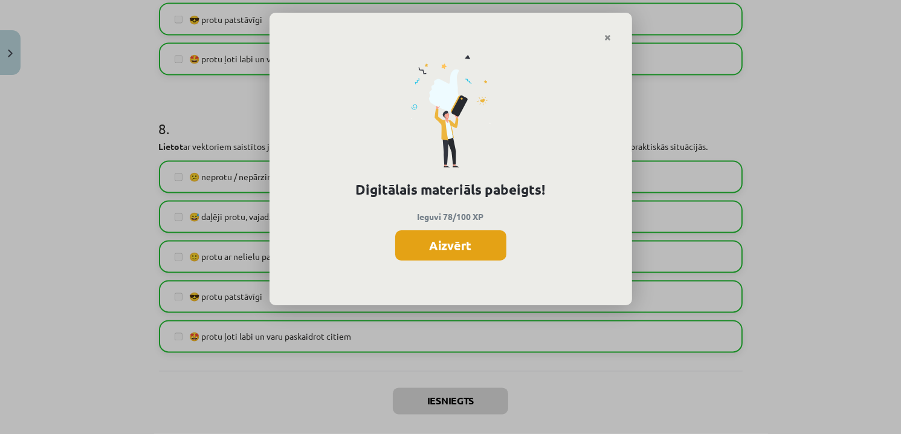
click at [468, 249] on button "Aizvērt" at bounding box center [450, 245] width 111 height 30
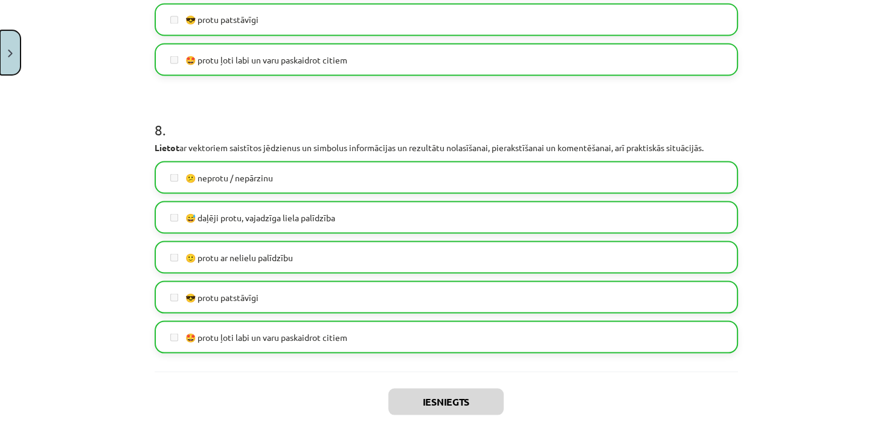
click at [4, 56] on button "Close" at bounding box center [10, 52] width 21 height 45
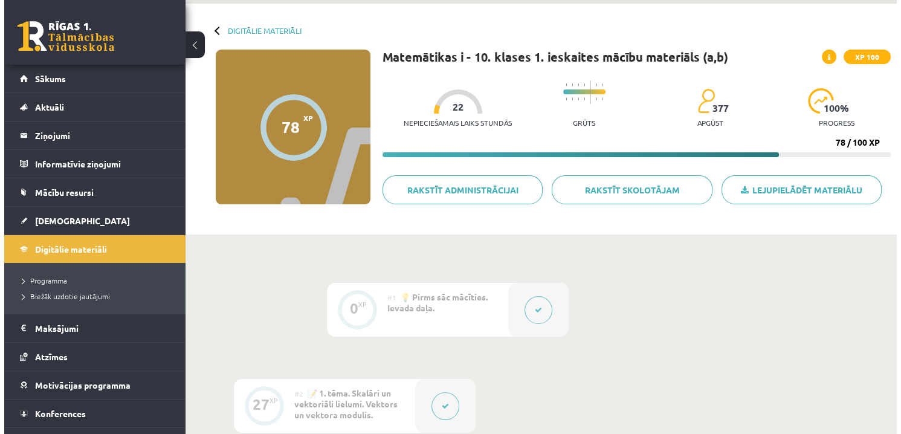
scroll to position [0, 0]
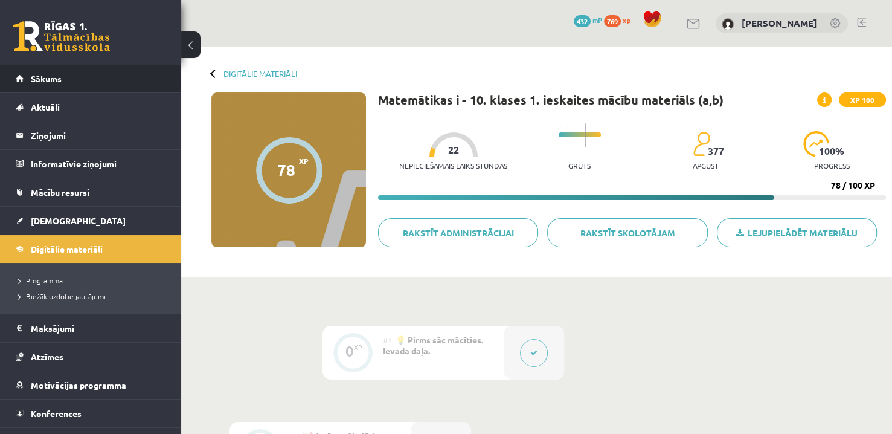
drag, startPoint x: 86, startPoint y: 61, endPoint x: 86, endPoint y: 72, distance: 11.5
click at [86, 61] on div "0 Dāvanas 432 mP 769 xp" at bounding box center [90, 32] width 181 height 65
click at [88, 75] on link "Sākums" at bounding box center [91, 79] width 150 height 28
